Goal: Task Accomplishment & Management: Manage account settings

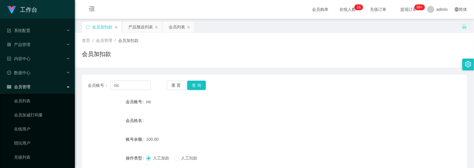
scroll to position [73, 0]
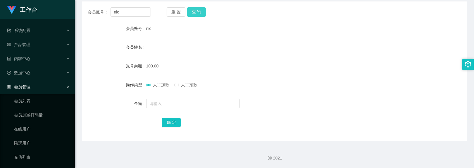
click at [198, 9] on button "查 询" at bounding box center [196, 11] width 19 height 9
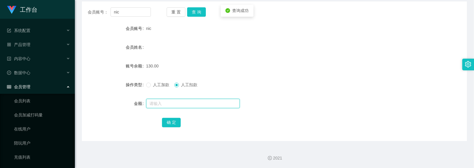
click at [176, 104] on input "text" at bounding box center [193, 103] width 94 height 9
type input "130"
click at [171, 121] on button "确 定" at bounding box center [171, 122] width 19 height 9
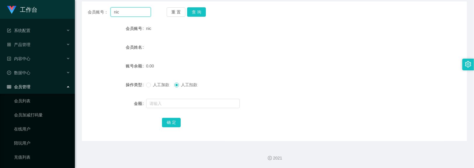
drag, startPoint x: 132, startPoint y: 13, endPoint x: -19, endPoint y: -30, distance: 157.1
click at [0, 0] on html "工作台 系统配置 产品管理 产品列表 产品预设列表 开奖记录 注单管理 即时注单 内容中心 数据中心 会员管理 会员列表 会员加减打码量 在线用户 陪玩用户 …" at bounding box center [237, 84] width 474 height 168
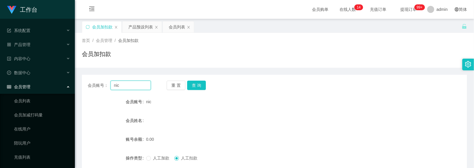
paste input "NgShunHong"
type input "NgShunHong"
click at [193, 87] on button "查 询" at bounding box center [196, 84] width 19 height 9
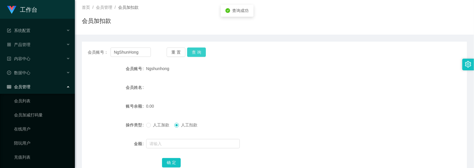
scroll to position [73, 0]
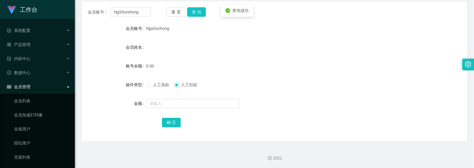
click at [156, 84] on span "人工加款" at bounding box center [161, 84] width 21 height 5
click at [169, 101] on input "text" at bounding box center [193, 103] width 94 height 9
type input "100"
click at [177, 123] on button "确 定" at bounding box center [171, 122] width 19 height 9
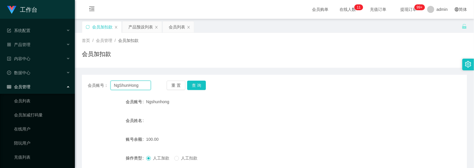
drag, startPoint x: 142, startPoint y: 11, endPoint x: -22, endPoint y: -59, distance: 177.4
click at [0, 0] on html "工作台 系统配置 产品管理 产品列表 产品预设列表 开奖记录 注单管理 即时注单 内容中心 数据中心 会员管理 会员列表 会员加减打码量 在线用户 陪玩用户 …" at bounding box center [237, 84] width 474 height 168
click at [145, 26] on div "产品预设列表" at bounding box center [140, 26] width 25 height 11
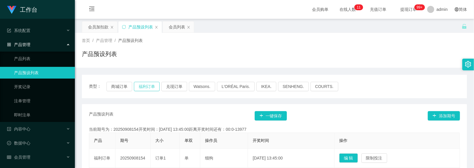
click at [147, 83] on button "福利订单" at bounding box center [147, 86] width 26 height 9
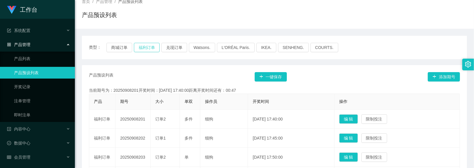
click at [145, 47] on button "福利订单" at bounding box center [147, 47] width 26 height 9
click at [147, 48] on button "福利订单" at bounding box center [147, 47] width 26 height 9
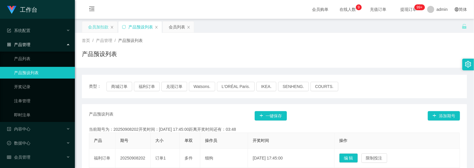
click at [105, 26] on div "会员加扣款" at bounding box center [98, 26] width 20 height 11
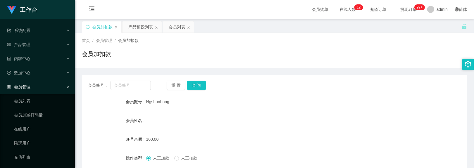
drag, startPoint x: 173, startPoint y: 101, endPoint x: 183, endPoint y: 101, distance: 10.0
click at [183, 101] on div "Ngshunhong" at bounding box center [258, 102] width 225 height 12
copy span "Ngshunhong"
drag, startPoint x: 145, startPoint y: 102, endPoint x: 171, endPoint y: 102, distance: 25.5
click at [171, 102] on div "Ngshunhong" at bounding box center [258, 102] width 225 height 12
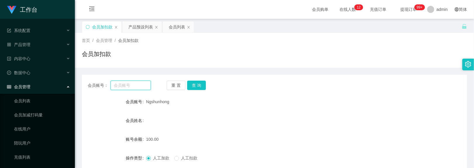
click at [125, 88] on input "text" at bounding box center [131, 84] width 41 height 9
paste input "Ngshunhong"
type input "Ngshunhong"
click at [198, 83] on button "查 询" at bounding box center [196, 84] width 19 height 9
click at [140, 22] on div "产品预设列表" at bounding box center [140, 26] width 25 height 11
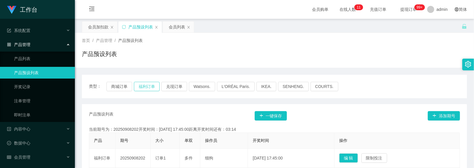
click at [148, 87] on button "福利订单" at bounding box center [147, 86] width 26 height 9
click at [101, 27] on div "会员加扣款" at bounding box center [98, 26] width 20 height 11
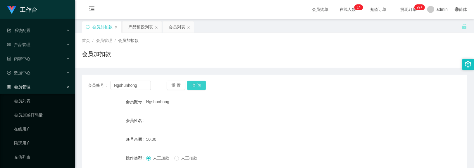
click at [198, 87] on button "查 询" at bounding box center [196, 84] width 19 height 9
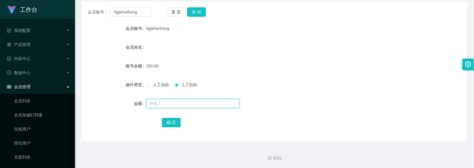
click at [162, 105] on input "text" at bounding box center [193, 103] width 94 height 9
type input "150"
click at [170, 120] on button "确 定" at bounding box center [171, 122] width 19 height 9
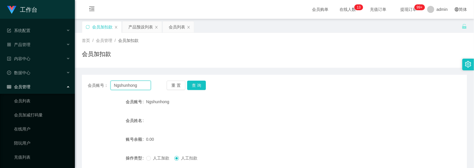
drag, startPoint x: 138, startPoint y: 11, endPoint x: -105, endPoint y: -86, distance: 261.4
click at [0, 0] on html "工作台 系统配置 产品管理 产品列表 产品预设列表 开奖记录 注单管理 即时注单 内容中心 数据中心 会员管理 会员列表 会员加减打码量 在线用户 陪玩用户 …" at bounding box center [237, 84] width 474 height 168
click at [138, 85] on input "text" at bounding box center [131, 84] width 41 height 9
paste input "NgShunHong"
type input "NgShunHong"
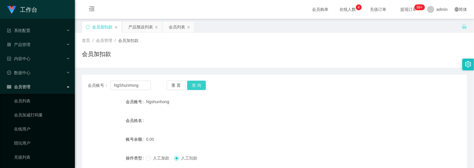
click at [195, 87] on button "查 询" at bounding box center [196, 84] width 19 height 9
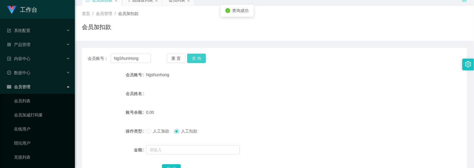
scroll to position [73, 0]
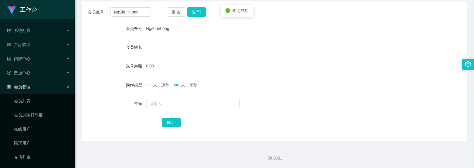
click at [157, 86] on span "人工加款" at bounding box center [161, 84] width 21 height 5
click at [163, 102] on input "text" at bounding box center [193, 103] width 94 height 9
type input "100"
click at [171, 119] on button "确 定" at bounding box center [171, 122] width 19 height 9
